Goal: Information Seeking & Learning: Learn about a topic

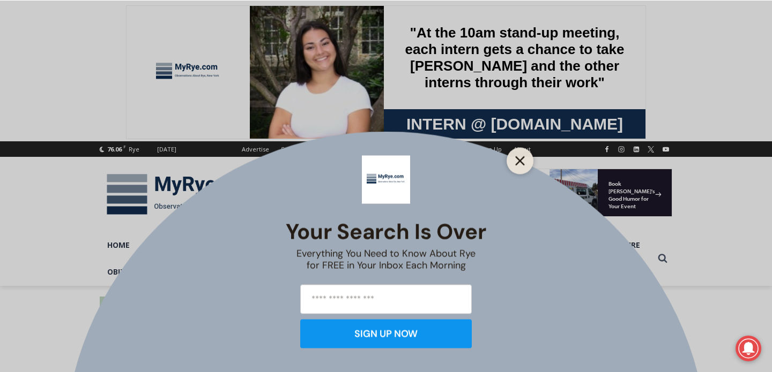
click at [525, 160] on button "Close" at bounding box center [519, 160] width 15 height 15
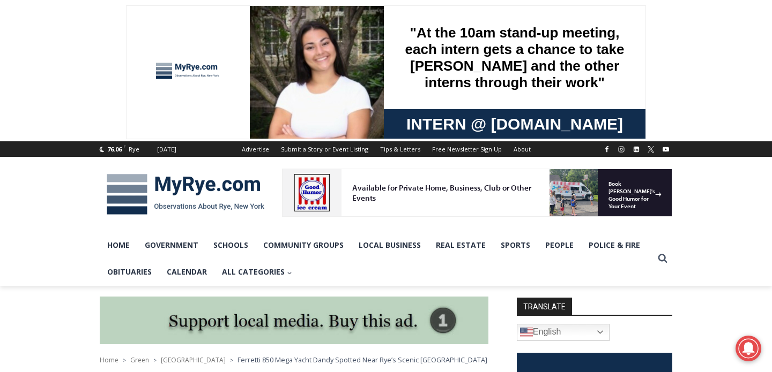
click at [223, 180] on img at bounding box center [185, 195] width 171 height 56
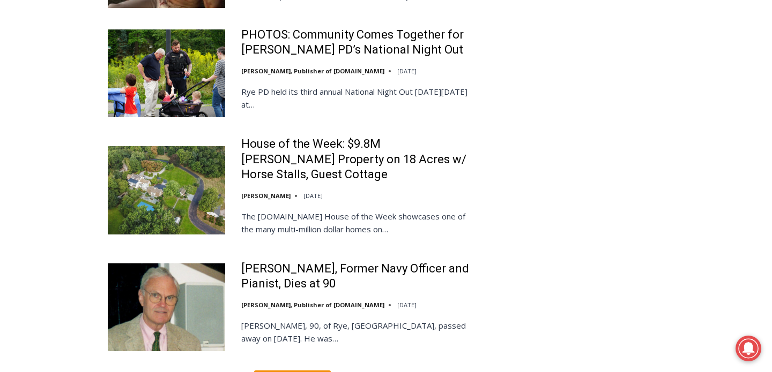
scroll to position [2513, 0]
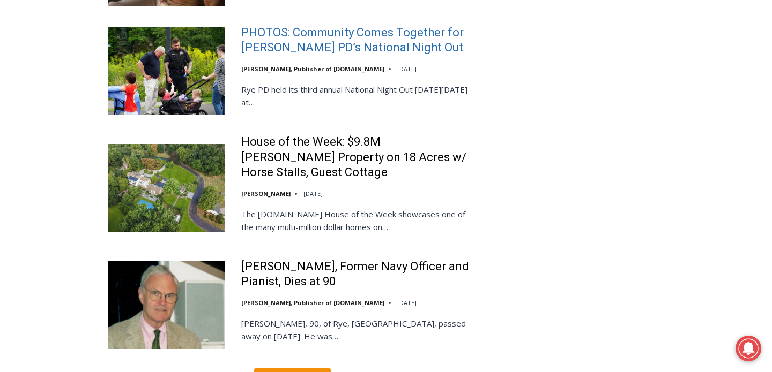
drag, startPoint x: 325, startPoint y: 236, endPoint x: 398, endPoint y: 0, distance: 246.8
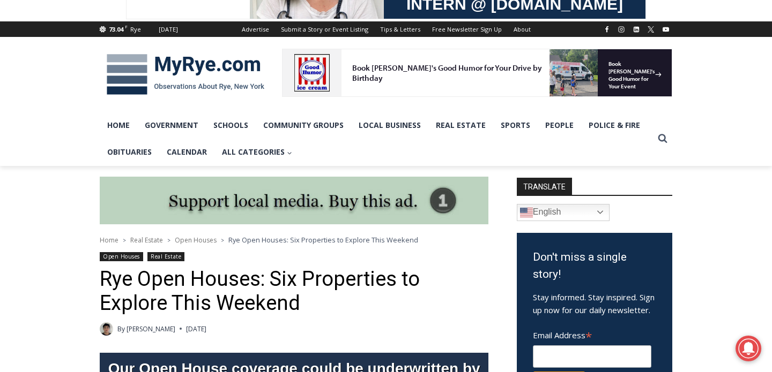
scroll to position [133, 0]
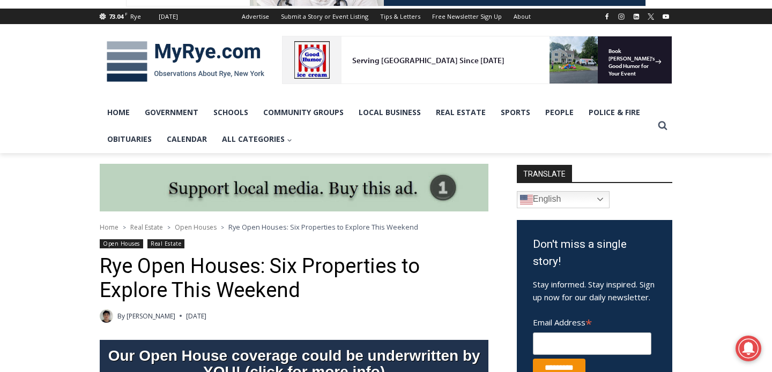
click at [213, 223] on span "Open Houses" at bounding box center [196, 227] width 42 height 9
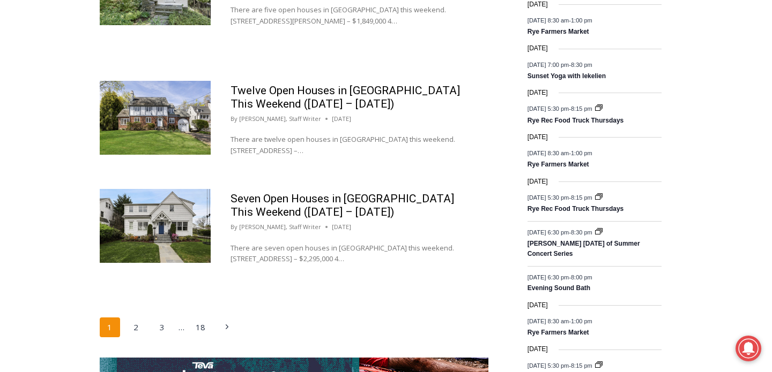
scroll to position [1697, 0]
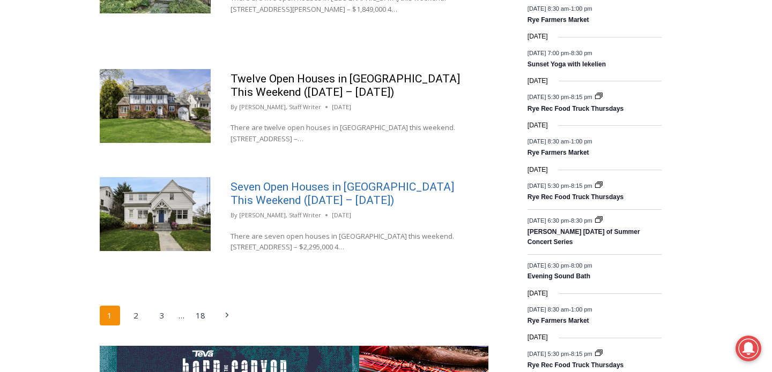
click at [332, 192] on link "Seven Open Houses in [GEOGRAPHIC_DATA] This Weekend ([DATE] – [DATE])" at bounding box center [341, 194] width 223 height 26
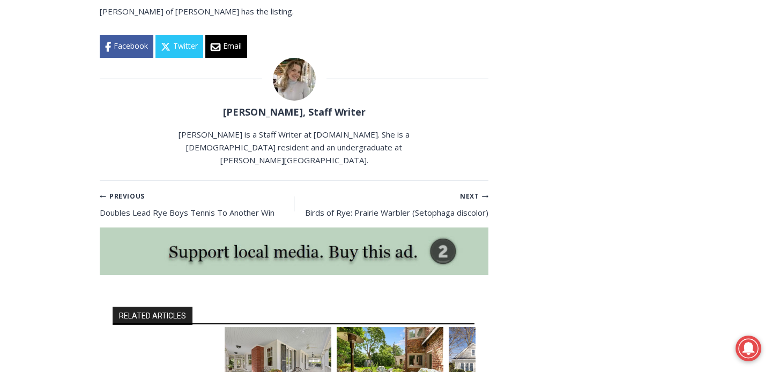
scroll to position [3476, 0]
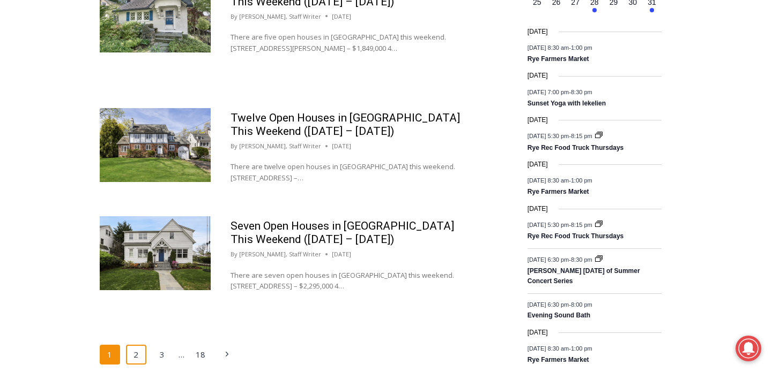
click at [133, 355] on link "2" at bounding box center [136, 355] width 20 height 20
click at [136, 349] on link "2" at bounding box center [136, 355] width 20 height 20
